Goal: Information Seeking & Learning: Learn about a topic

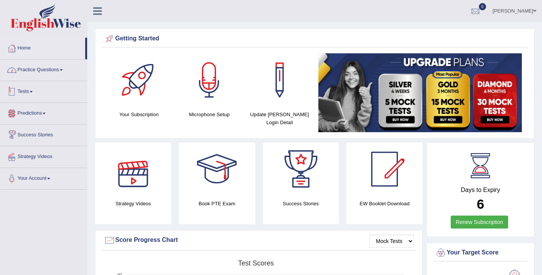
click at [31, 69] on link "Practice Questions" at bounding box center [43, 68] width 87 height 19
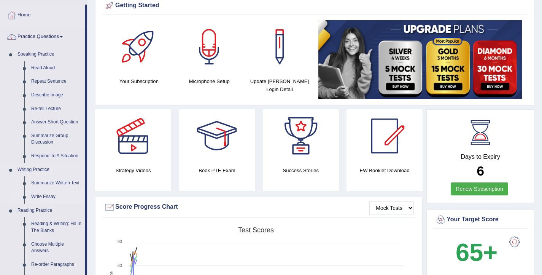
scroll to position [41, 0]
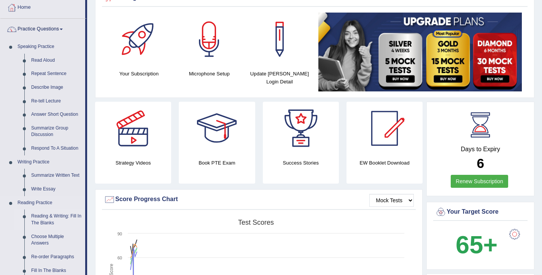
click at [41, 219] on link "Reading & Writing: Fill In The Blanks" at bounding box center [56, 219] width 57 height 20
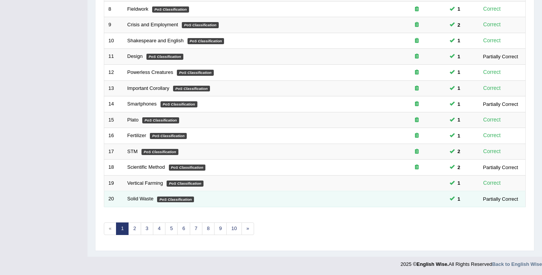
scroll to position [229, 0]
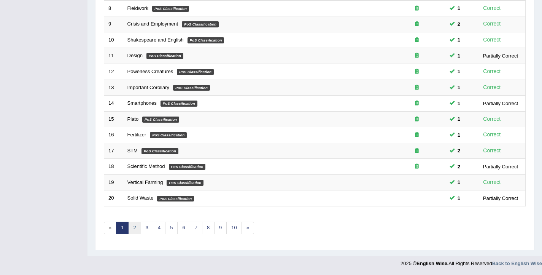
click at [138, 230] on link "2" at bounding box center [134, 227] width 13 height 13
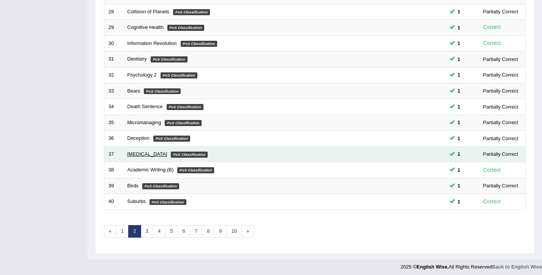
scroll to position [229, 0]
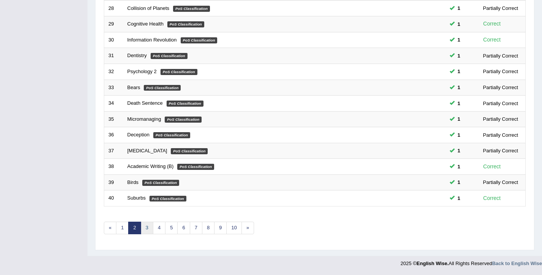
click at [146, 228] on link "3" at bounding box center [147, 227] width 13 height 13
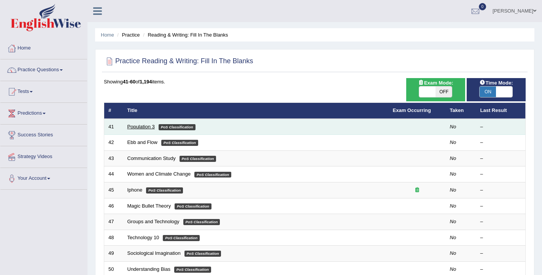
click at [139, 129] on link "Population 3" at bounding box center [140, 127] width 27 height 6
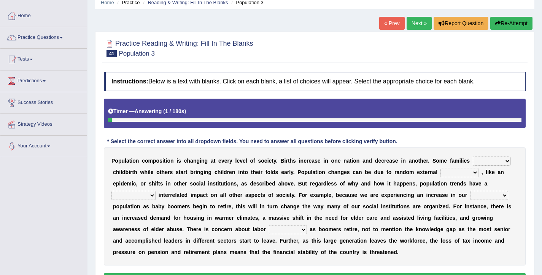
scroll to position [33, 0]
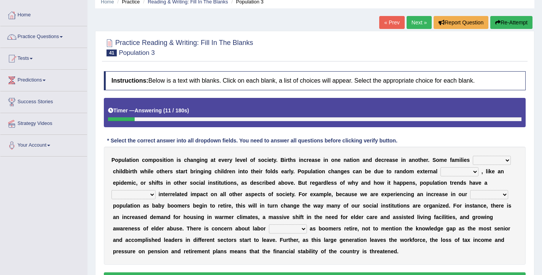
click at [492, 160] on select "demand default deliver delay" at bounding box center [492, 160] width 38 height 9
select select "delay"
click at [473, 156] on select "demand default deliver delay" at bounding box center [492, 160] width 38 height 9
click at [451, 172] on select "variations fortune formation forces" at bounding box center [459, 171] width 38 height 9
select select "forces"
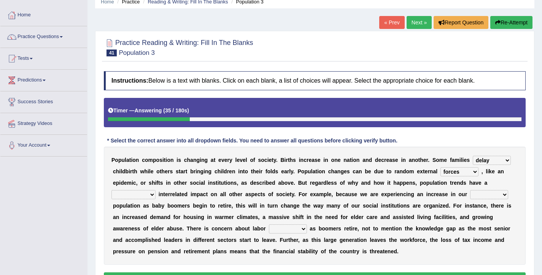
click at [440, 167] on select "variations fortune formation forces" at bounding box center [459, 171] width 38 height 9
click at [144, 192] on select "tremendous tenuous tremulous spontaneous" at bounding box center [133, 194] width 44 height 9
select select "tremendous"
click at [111, 190] on select "tremendous tenuous tremulous spontaneous" at bounding box center [133, 194] width 44 height 9
click at [487, 195] on select "tertiary senior junior primary" at bounding box center [489, 194] width 38 height 9
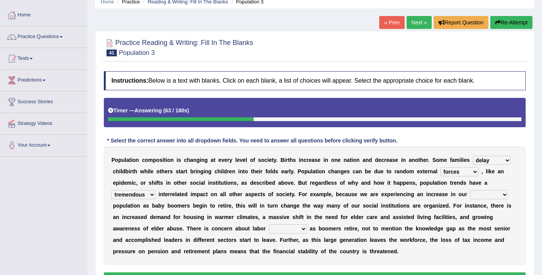
select select "senior"
click at [470, 190] on select "tertiary senior junior primary" at bounding box center [489, 194] width 38 height 9
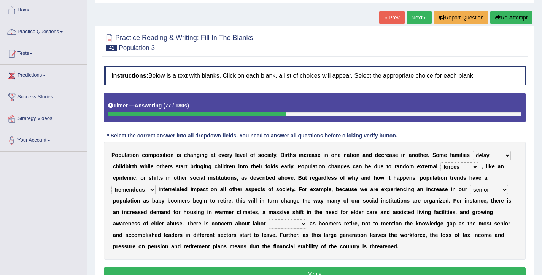
scroll to position [46, 0]
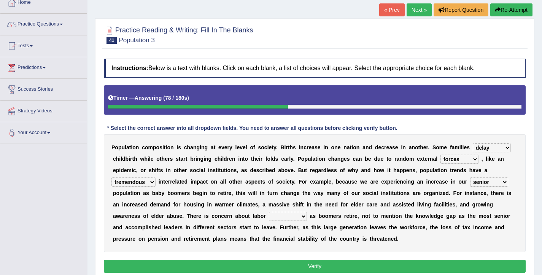
click at [293, 218] on select "shortcuts shortfalls shortages shorthand" at bounding box center [288, 215] width 38 height 9
select select "shortages"
click at [269, 211] on select "shortcuts shortfalls shortages shorthand" at bounding box center [288, 215] width 38 height 9
click at [323, 265] on button "Verify" at bounding box center [315, 265] width 422 height 13
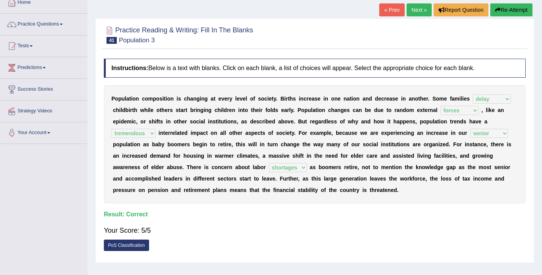
click at [423, 10] on link "Next »" at bounding box center [419, 9] width 25 height 13
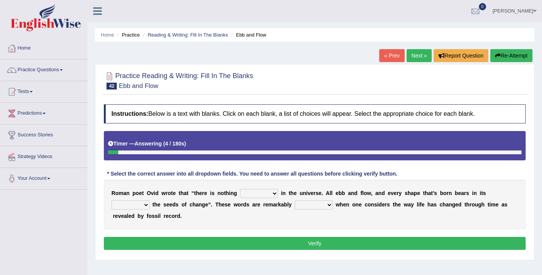
click at [262, 193] on select "orthodox volatile constant cheap" at bounding box center [259, 193] width 38 height 9
select select "constant"
click at [240, 189] on select "orthodox volatile constant cheap" at bounding box center [259, 193] width 38 height 9
click at [142, 206] on select "heart limb womb brain" at bounding box center [130, 204] width 38 height 9
select select "heart"
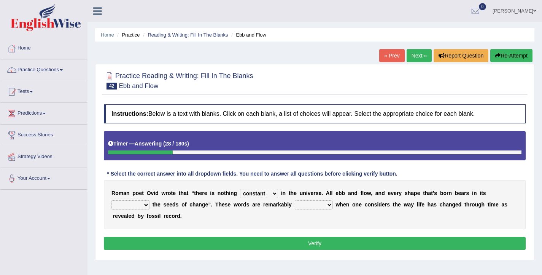
click at [111, 200] on select "heart limb womb brain" at bounding box center [130, 204] width 38 height 9
click at [302, 204] on select "prevalent detached relevant dominant" at bounding box center [314, 204] width 38 height 9
select select "relevant"
click at [295, 200] on select "prevalent detached relevant dominant" at bounding box center [314, 204] width 38 height 9
click at [310, 242] on button "Verify" at bounding box center [315, 243] width 422 height 13
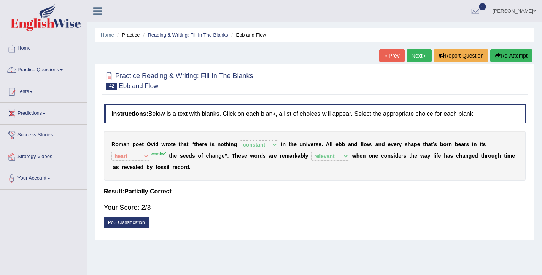
click at [408, 56] on link "Next »" at bounding box center [419, 55] width 25 height 13
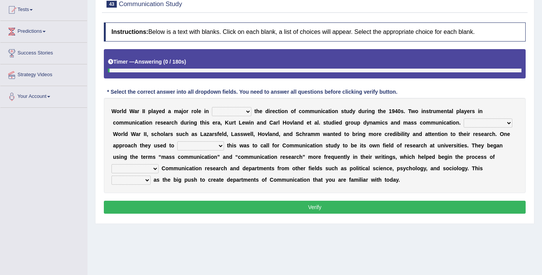
scroll to position [83, 0]
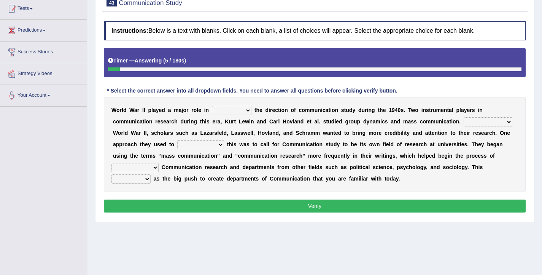
click at [245, 110] on select "shaping sharpening shunning shivering" at bounding box center [232, 110] width 40 height 9
select select "shaping"
click at [212, 106] on select "shaping sharpening shunning shivering" at bounding box center [232, 110] width 40 height 9
click at [484, 122] on select "Being followed To be followed Following Followed" at bounding box center [488, 121] width 49 height 9
select select "Following"
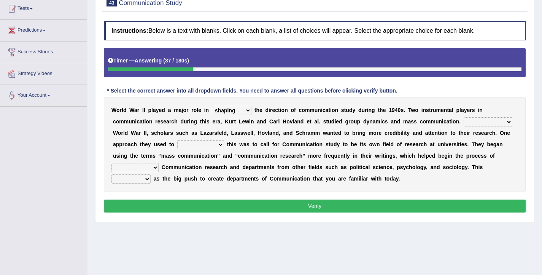
click at [464, 117] on select "Being followed To be followed Following Followed" at bounding box center [488, 121] width 49 height 9
click at [202, 143] on select "accompany accomplish acknowledge accommodate" at bounding box center [200, 144] width 47 height 9
select select "accomplish"
click at [177, 140] on select "accompany accomplish acknowledge accommodate" at bounding box center [200, 144] width 47 height 9
click at [141, 165] on select "discharging distinguishing disputing displaying" at bounding box center [134, 167] width 47 height 9
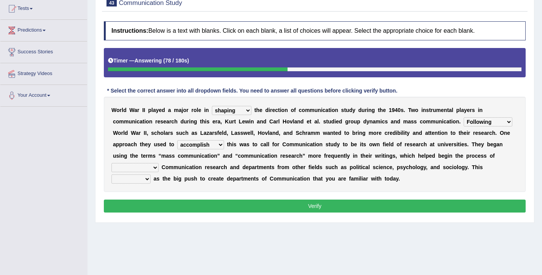
select select "distinguishing"
click at [111, 163] on select "discharging distinguishing disputing displaying" at bounding box center [134, 167] width 47 height 9
click at [137, 181] on select "served considered regarded provided" at bounding box center [130, 178] width 39 height 9
select select "served"
click at [111, 174] on select "served considered regarded provided" at bounding box center [130, 178] width 39 height 9
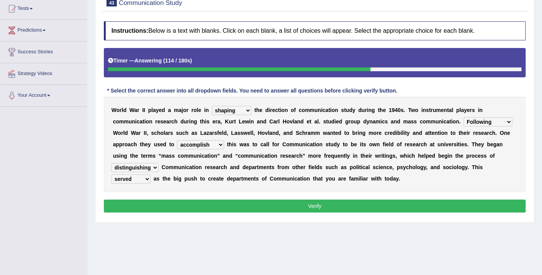
click at [162, 208] on button "Verify" at bounding box center [315, 205] width 422 height 13
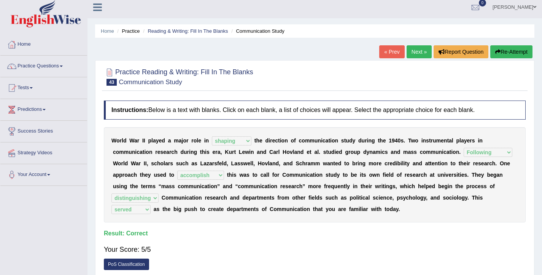
scroll to position [5, 0]
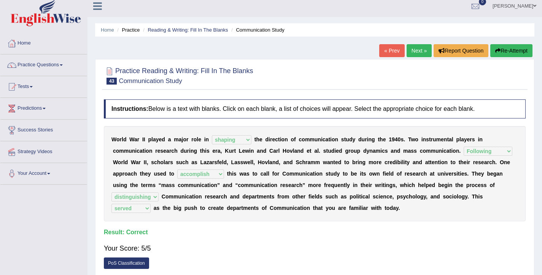
click at [415, 52] on link "Next »" at bounding box center [419, 50] width 25 height 13
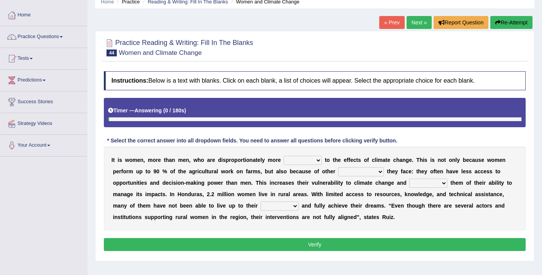
scroll to position [37, 0]
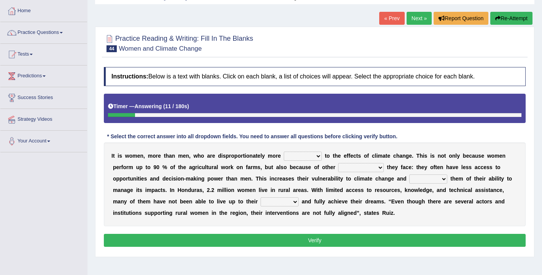
click at [308, 155] on select "defensive beatable vulnerable defective" at bounding box center [303, 155] width 38 height 9
select select "vulnerable"
click at [284, 151] on select "defensive beatable vulnerable defective" at bounding box center [303, 155] width 38 height 9
click at [361, 167] on select "chances challenges awkwardness changes" at bounding box center [361, 167] width 46 height 9
select select "challenges"
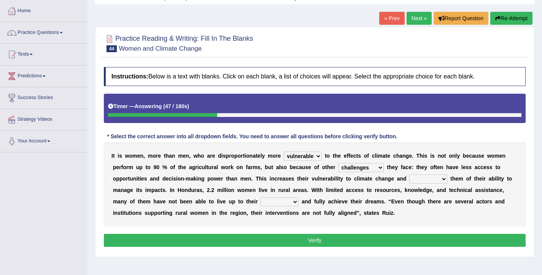
click at [339, 163] on select "chances challenges awkwardness changes" at bounding box center [361, 167] width 46 height 9
click at [428, 179] on select "deprives caprices deposits thrives" at bounding box center [428, 178] width 38 height 9
select select "deprives"
click at [409, 174] on select "deprives caprices deposits thrives" at bounding box center [428, 178] width 38 height 9
click at [283, 202] on select "endurance patience capacities publicity" at bounding box center [279, 201] width 38 height 9
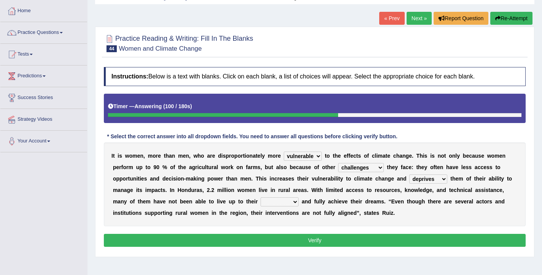
select select "capacities"
click at [260, 197] on select "endurance patience capacities publicity" at bounding box center [279, 201] width 38 height 9
click at [304, 240] on button "Verify" at bounding box center [315, 239] width 422 height 13
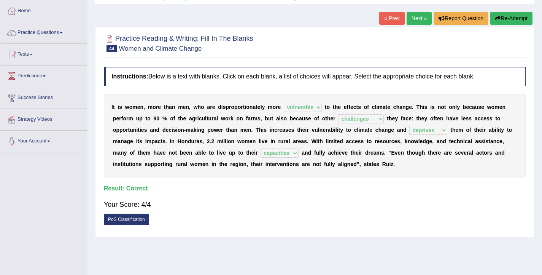
click at [413, 19] on link "Next »" at bounding box center [419, 18] width 25 height 13
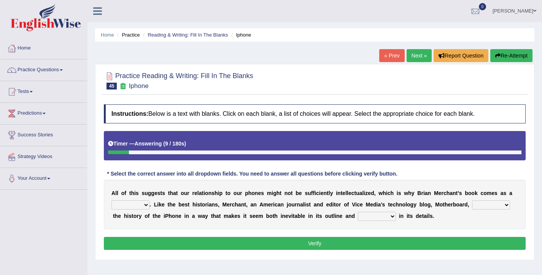
click at [142, 206] on select "privilege relief demotion flash" at bounding box center [130, 204] width 38 height 9
select select "privilege"
click at [111, 200] on select "privilege relief demotion flash" at bounding box center [130, 204] width 38 height 9
click at [492, 204] on select "enriches unpacks detours contorts" at bounding box center [491, 204] width 38 height 9
select select "unpacks"
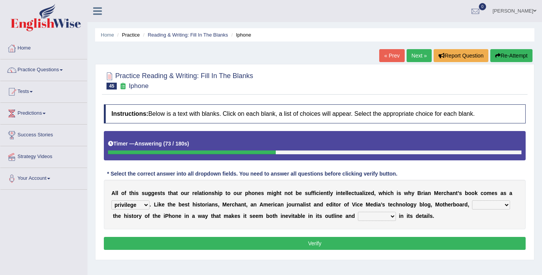
click at [472, 200] on select "enriches unpacks detours contorts" at bounding box center [491, 204] width 38 height 9
click at [380, 217] on select "surprises surprised surprising surprise" at bounding box center [377, 215] width 38 height 9
select select "surprising"
click at [358, 211] on select "surprises surprised surprising surprise" at bounding box center [377, 215] width 38 height 9
click at [375, 241] on button "Verify" at bounding box center [315, 243] width 422 height 13
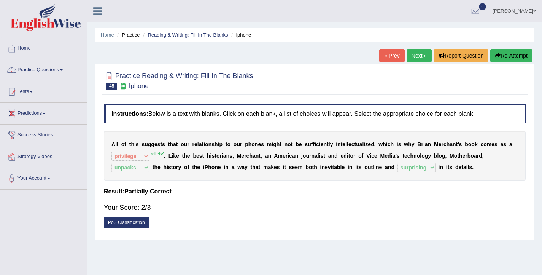
click at [415, 56] on link "Next »" at bounding box center [419, 55] width 25 height 13
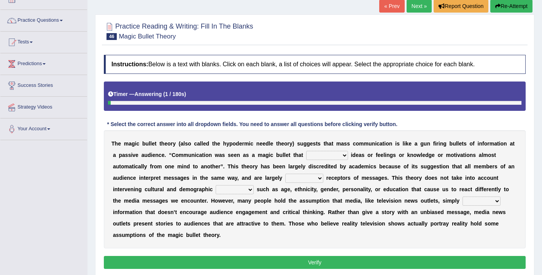
scroll to position [64, 0]
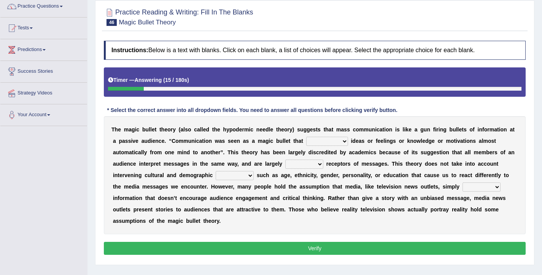
click at [338, 140] on select "transported translated transferred transformed" at bounding box center [327, 141] width 42 height 9
select select "transported"
click at [306, 137] on select "transported translated transferred transformed" at bounding box center [327, 141] width 42 height 9
click at [308, 163] on select "negative active positive passive" at bounding box center [304, 163] width 38 height 9
select select "passive"
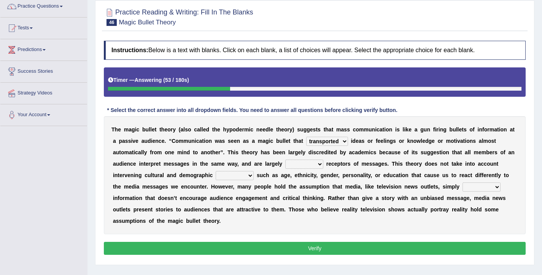
click at [285, 159] on select "negative active positive passive" at bounding box center [304, 163] width 38 height 9
click at [244, 176] on select "variables varies varieties variations" at bounding box center [235, 175] width 38 height 9
select select "variables"
click at [216, 171] on select "variables varies varieties variations" at bounding box center [235, 175] width 38 height 9
click at [475, 185] on select "respond resume release request" at bounding box center [481, 186] width 38 height 9
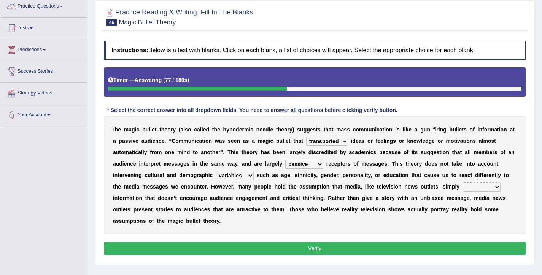
select select "release"
click at [462, 182] on select "respond resume release request" at bounding box center [481, 186] width 38 height 9
click at [348, 252] on button "Verify" at bounding box center [315, 247] width 422 height 13
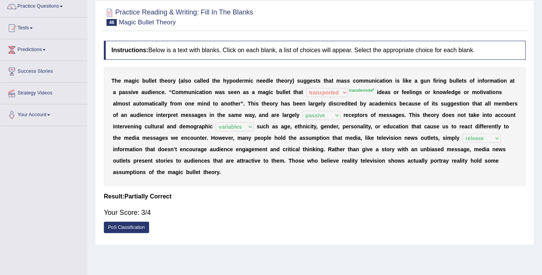
scroll to position [0, 0]
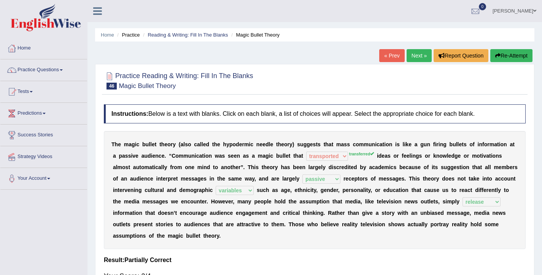
click at [410, 52] on link "Next »" at bounding box center [419, 55] width 25 height 13
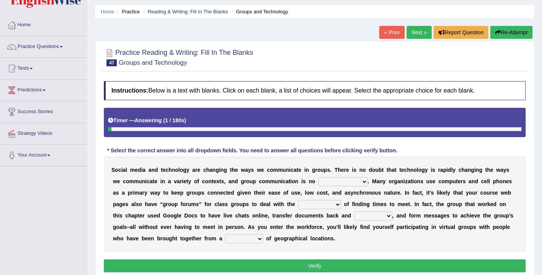
scroll to position [24, 0]
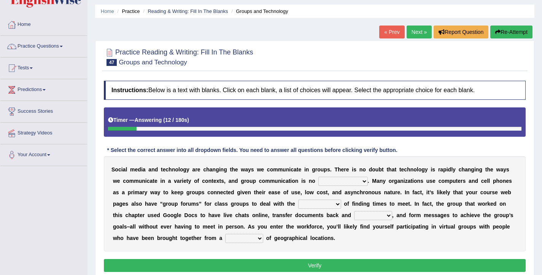
click at [339, 184] on select "exception exemplification extradition excursion" at bounding box center [342, 180] width 49 height 9
select select "exception"
click at [318, 176] on select "exception exemplification extradition excursion" at bounding box center [342, 180] width 49 height 9
click at [316, 206] on select "localities liabilities complexities causalities" at bounding box center [319, 203] width 43 height 9
select select "complexities"
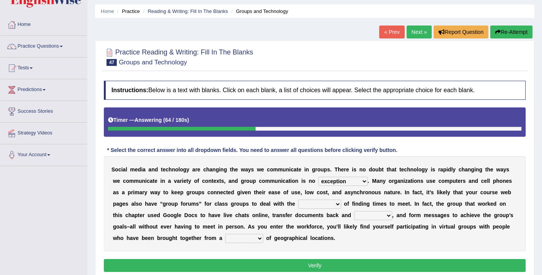
click at [298, 199] on select "localities liabilities complexities causalities" at bounding box center [319, 203] width 43 height 9
click at [373, 216] on select "fill forth toward beyond" at bounding box center [373, 215] width 38 height 9
select select "forth"
click at [354, 211] on select "fill forth toward beyond" at bounding box center [373, 215] width 38 height 9
click at [246, 239] on select "form variety kind variation" at bounding box center [244, 237] width 38 height 9
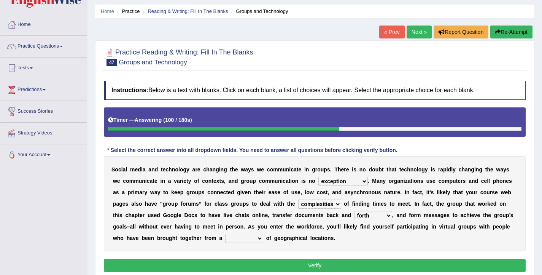
select select "variety"
click at [225, 233] on select "form variety kind variation" at bounding box center [244, 237] width 38 height 9
click at [310, 260] on button "Verify" at bounding box center [315, 265] width 422 height 13
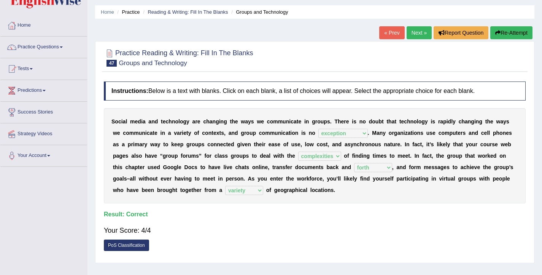
scroll to position [13, 0]
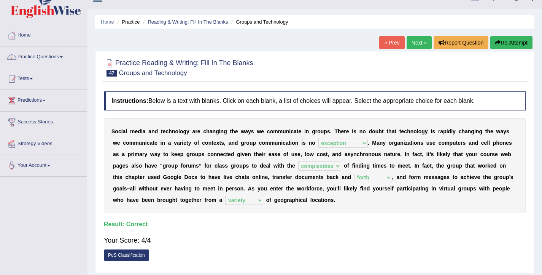
click at [419, 41] on link "Next »" at bounding box center [419, 42] width 25 height 13
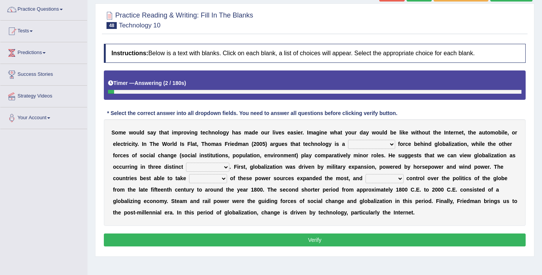
scroll to position [78, 0]
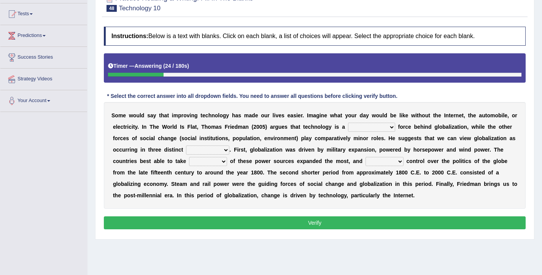
click at [358, 125] on select "driving demeaning distinguishing demanding" at bounding box center [371, 126] width 47 height 9
select select "distinguishing"
click at [348, 122] on select "driving demeaning distinguishing demanding" at bounding box center [371, 126] width 47 height 9
click at [201, 151] on select "periods periodicals perspectives perceptions" at bounding box center [207, 149] width 43 height 9
select select "perspectives"
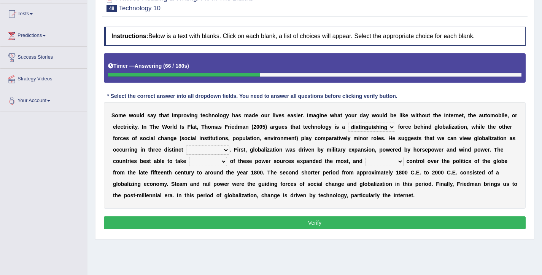
click at [186, 145] on select "periods periodicals perspectives perceptions" at bounding box center [207, 149] width 43 height 9
click at [206, 162] on select "action advantage account care" at bounding box center [208, 161] width 38 height 9
select select "advantage"
click at [189, 157] on select "action advantage account care" at bounding box center [208, 161] width 38 height 9
click at [395, 162] on select "exist extract exert expect" at bounding box center [384, 161] width 38 height 9
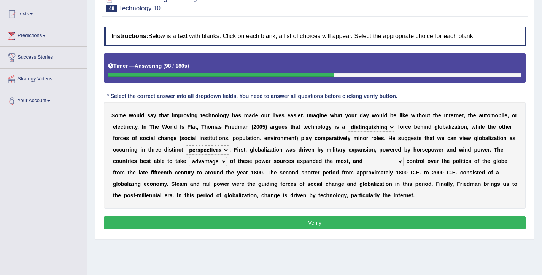
select select "exert"
click at [366, 157] on select "exist extract exert expect" at bounding box center [384, 161] width 38 height 9
click at [395, 219] on button "Verify" at bounding box center [315, 222] width 422 height 13
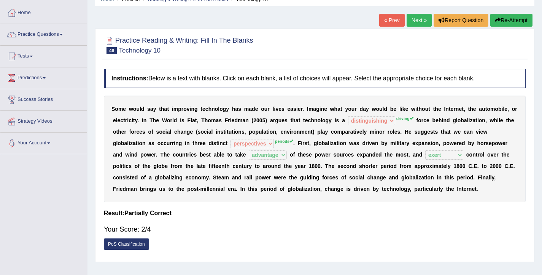
scroll to position [32, 0]
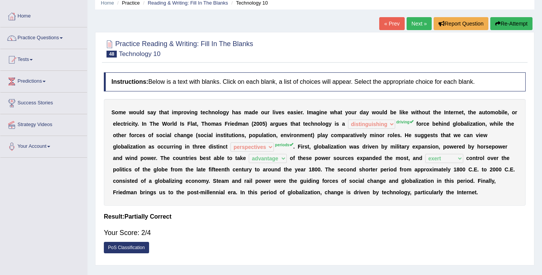
click at [415, 27] on link "Next »" at bounding box center [419, 23] width 25 height 13
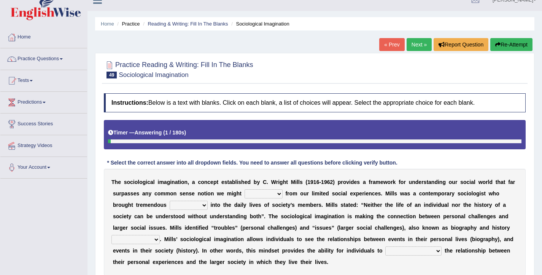
scroll to position [12, 0]
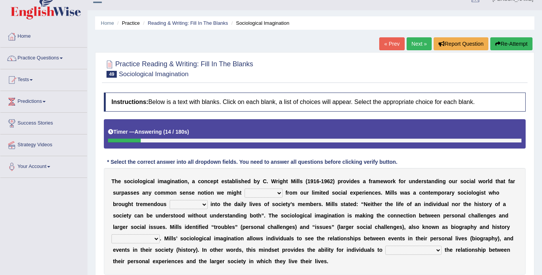
click at [262, 194] on select "depart derive describe deprive" at bounding box center [264, 192] width 38 height 9
select select "derive"
click at [245, 188] on select "depart derive describe deprive" at bounding box center [264, 192] width 38 height 9
click at [191, 205] on select "sight insight comment interaction" at bounding box center [189, 204] width 38 height 9
select select "insight"
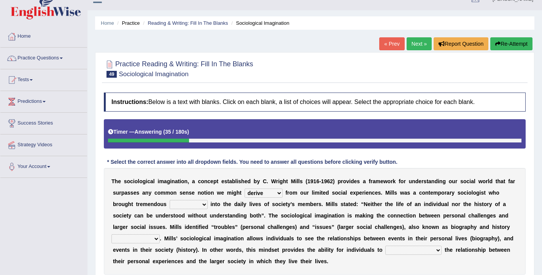
click at [170, 200] on select "sight insight comment interaction" at bounding box center [189, 204] width 38 height 9
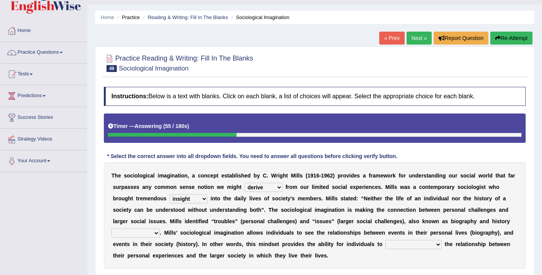
scroll to position [18, 0]
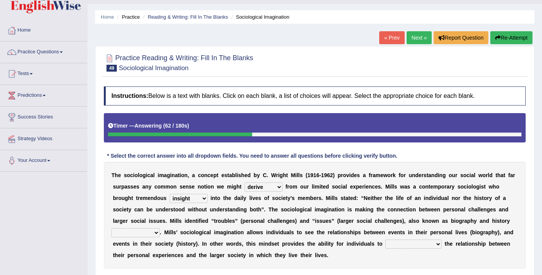
click at [148, 235] on select "accordingly collectively respectively spontaneously" at bounding box center [135, 232] width 48 height 9
select select "respectively"
click at [111, 228] on select "accordingly collectively respectively spontaneously" at bounding box center [135, 232] width 48 height 9
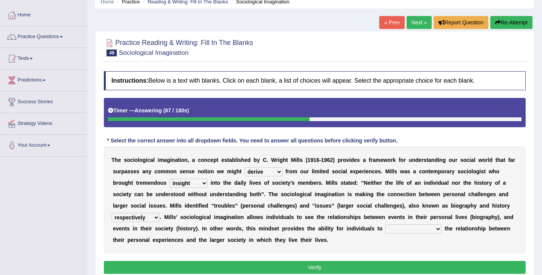
scroll to position [65, 0]
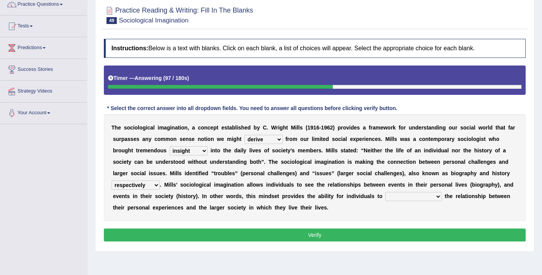
click at [410, 198] on select "commercialize capitalize realize compartmentalize" at bounding box center [413, 196] width 56 height 9
select select "commercialize"
click at [385, 192] on select "commercialize capitalize realize compartmentalize" at bounding box center [413, 196] width 56 height 9
click at [424, 237] on button "Verify" at bounding box center [315, 234] width 422 height 13
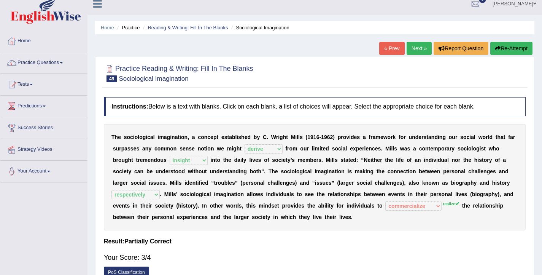
scroll to position [0, 0]
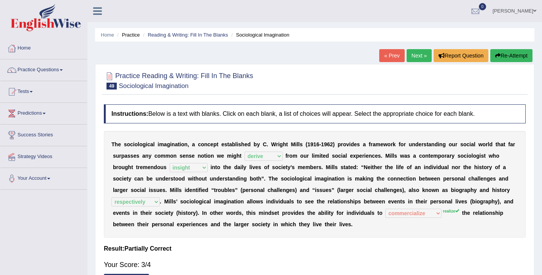
click at [415, 55] on link "Next »" at bounding box center [419, 55] width 25 height 13
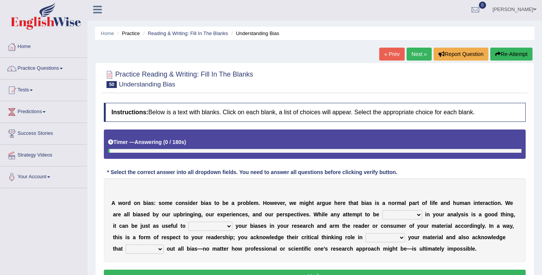
scroll to position [125, 0]
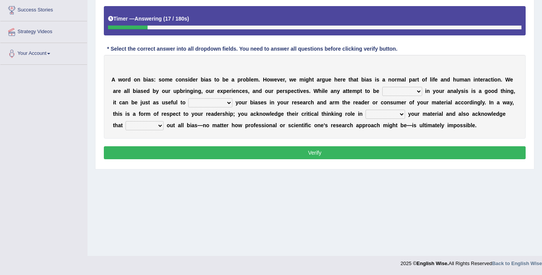
click at [398, 92] on select "objective optimistic subjective pessimistic" at bounding box center [402, 91] width 40 height 9
select select "optimistic"
click at [382, 87] on select "objective optimistic subjective pessimistic" at bounding box center [402, 91] width 40 height 9
click at [219, 103] on select "assume achieve acquire acknowledge" at bounding box center [210, 102] width 44 height 9
select select "acknowledge"
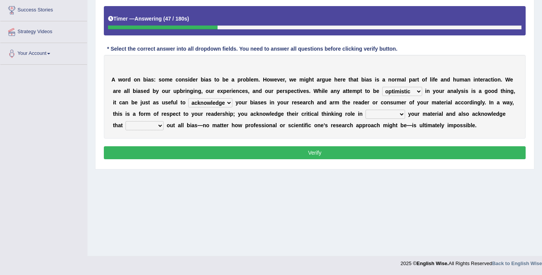
click at [188, 98] on select "assume achieve acquire acknowledge" at bounding box center [210, 102] width 44 height 9
click at [384, 116] on select "contacting consuming conducting confirming" at bounding box center [385, 114] width 40 height 9
select select "confirming"
click at [365, 110] on select "contacting consuming conducting confirming" at bounding box center [385, 114] width 40 height 9
click at [145, 128] on select "phasing building ruling pushing" at bounding box center [144, 125] width 38 height 9
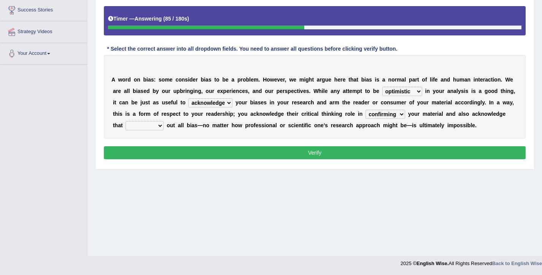
select select "ruling"
click at [125, 121] on select "phasing building ruling pushing" at bounding box center [144, 125] width 38 height 9
click at [381, 117] on select "contacting consuming conducting confirming" at bounding box center [385, 114] width 40 height 9
select select "contacting"
click at [365, 110] on select "contacting consuming conducting confirming" at bounding box center [385, 114] width 40 height 9
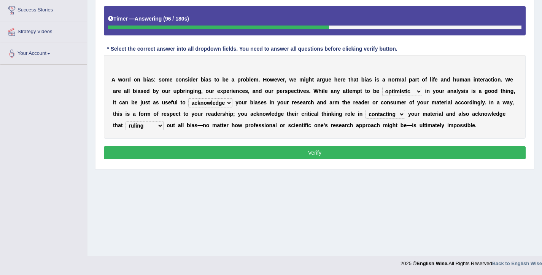
click at [356, 151] on button "Verify" at bounding box center [315, 152] width 422 height 13
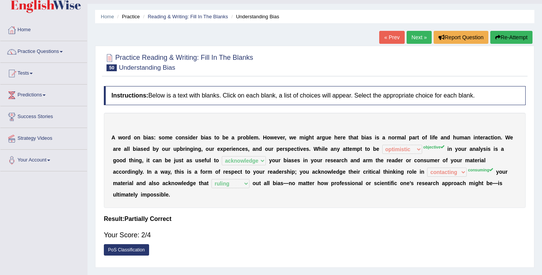
scroll to position [10, 0]
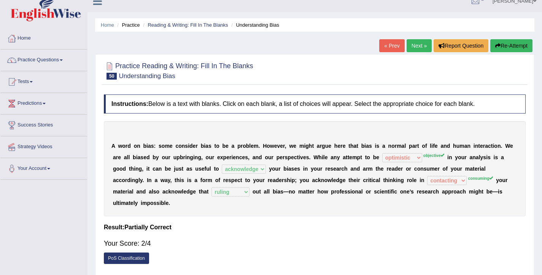
click at [408, 47] on link "Next »" at bounding box center [419, 45] width 25 height 13
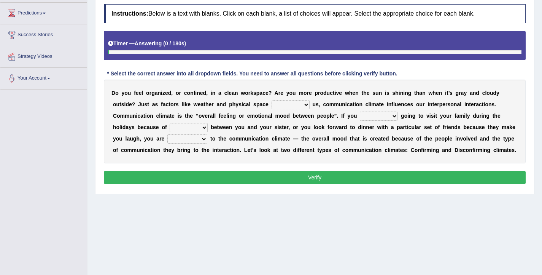
scroll to position [118, 0]
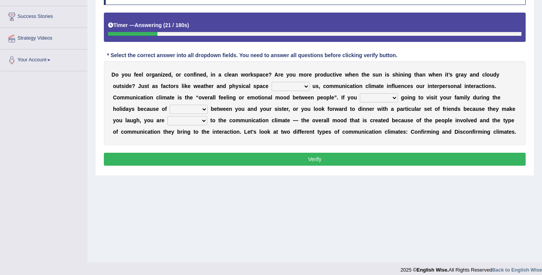
click at [284, 90] on select "improve impact impose imply" at bounding box center [291, 86] width 38 height 9
select select "impact"
click at [272, 82] on select "improve impact impose imply" at bounding box center [291, 86] width 38 height 9
click at [366, 99] on select "dread force scare afraid" at bounding box center [379, 97] width 38 height 9
select select "dread"
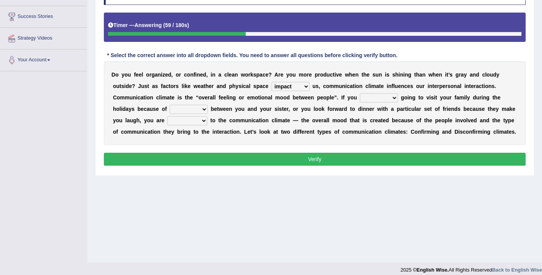
click at [360, 93] on select "dread force scare afraid" at bounding box center [379, 97] width 38 height 9
click at [192, 110] on select "tender tension tendency tenacity" at bounding box center [189, 109] width 38 height 9
select select "tension"
click at [170, 105] on select "tender tension tendency tenacity" at bounding box center [189, 109] width 38 height 9
click at [186, 121] on select "relying relating responding recycling" at bounding box center [187, 120] width 40 height 9
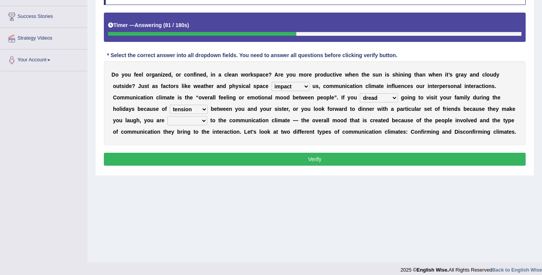
select select "responding"
click at [167, 116] on select "relying relating responding recycling" at bounding box center [187, 120] width 40 height 9
click at [303, 156] on button "Verify" at bounding box center [315, 158] width 422 height 13
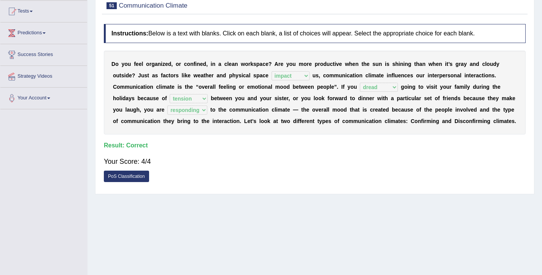
scroll to position [0, 0]
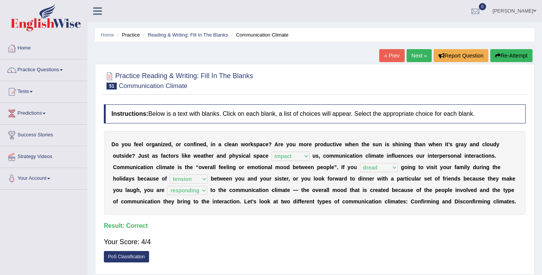
click at [419, 58] on link "Next »" at bounding box center [419, 55] width 25 height 13
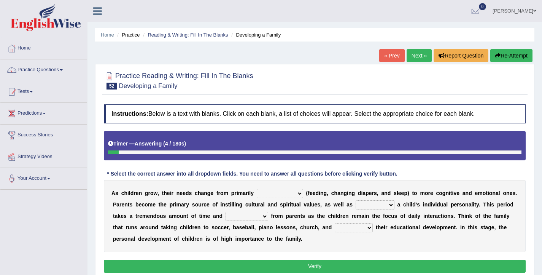
click at [277, 191] on select "psychological educational physical social" at bounding box center [280, 193] width 46 height 9
select select "physical"
click at [257, 189] on select "psychological educational physical social" at bounding box center [280, 193] width 46 height 9
click at [373, 203] on select "caring calculating feeding fostering" at bounding box center [375, 204] width 39 height 9
select select "feeding"
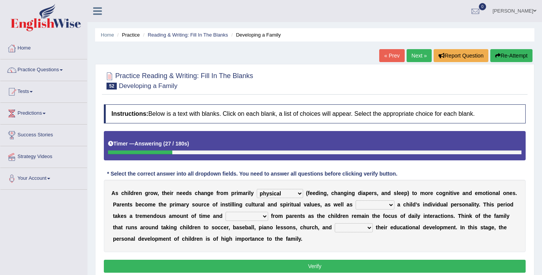
click at [356, 200] on select "caring calculating feeding fostering" at bounding box center [375, 204] width 39 height 9
click at [248, 215] on select "commitment components compliance comments" at bounding box center [246, 215] width 43 height 9
select select "commitment"
click at [226, 211] on select "commitment components compliance comments" at bounding box center [246, 215] width 43 height 9
click at [358, 229] on select "granting guiding generating gaining" at bounding box center [354, 227] width 38 height 9
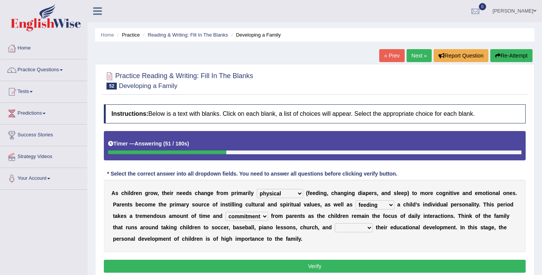
select select "gaining"
click at [335, 223] on select "granting guiding generating gaining" at bounding box center [354, 227] width 38 height 9
click at [358, 261] on button "Verify" at bounding box center [315, 265] width 422 height 13
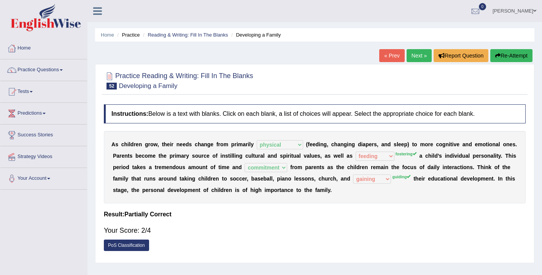
click at [418, 55] on link "Next »" at bounding box center [419, 55] width 25 height 13
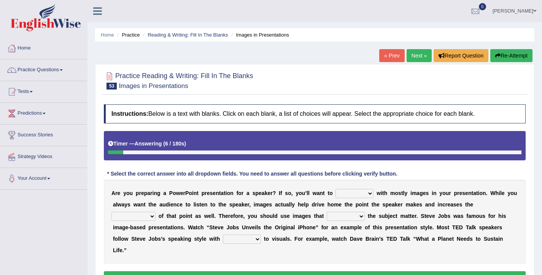
click at [368, 195] on select "stand stay stick stock" at bounding box center [354, 193] width 38 height 9
select select "stick"
click at [335, 189] on select "stand stay stick stock" at bounding box center [354, 193] width 38 height 9
click at [141, 218] on select "memorability morality mobilization mobility" at bounding box center [133, 215] width 44 height 9
select select "memorability"
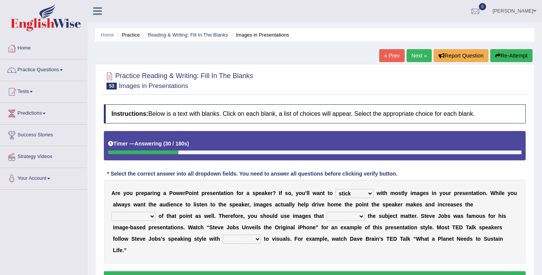
click at [111, 211] on select "memorability morality mobilization mobility" at bounding box center [133, 215] width 44 height 9
click at [336, 218] on select "suggest supply submit support" at bounding box center [346, 215] width 38 height 9
select select "support"
click at [327, 211] on select "suggest supply submit support" at bounding box center [346, 215] width 38 height 9
click at [235, 241] on select "regard result retrospect request" at bounding box center [242, 238] width 38 height 9
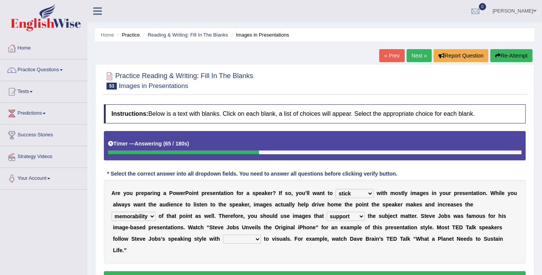
select select "regard"
click at [223, 234] on select "regard result retrospect request" at bounding box center [242, 238] width 38 height 9
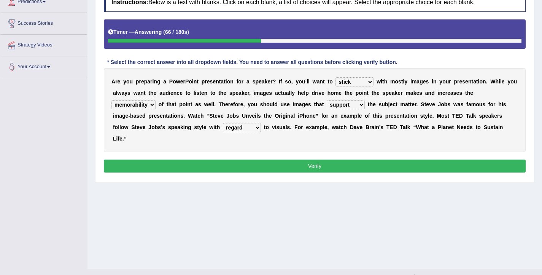
scroll to position [125, 0]
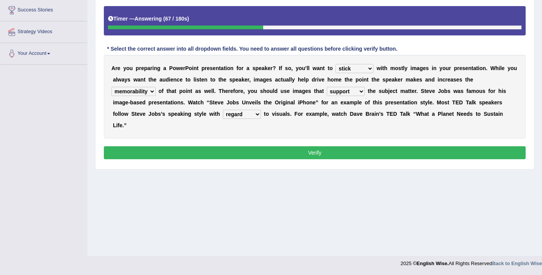
click at [238, 156] on button "Verify" at bounding box center [315, 152] width 422 height 13
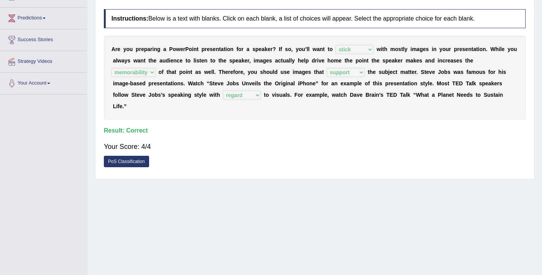
scroll to position [0, 0]
